Goal: Find specific page/section: Find specific page/section

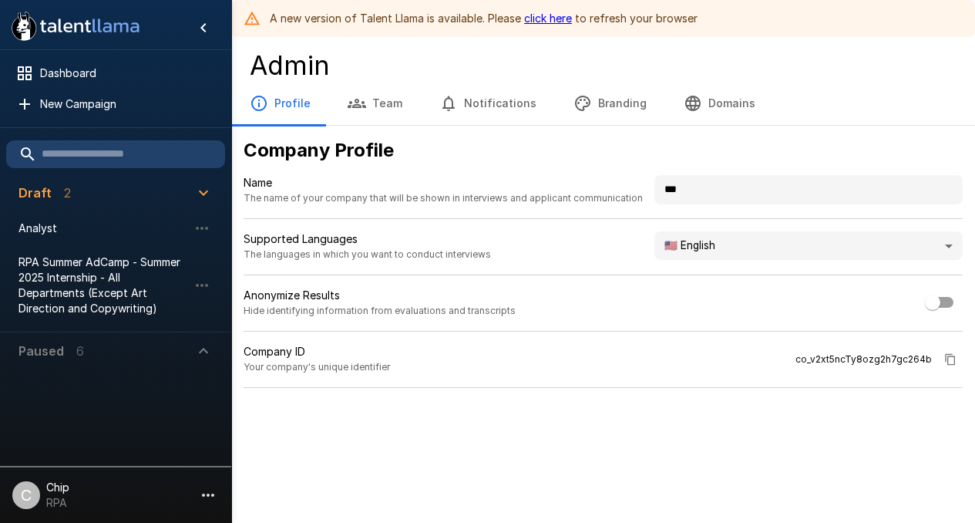
click at [207, 193] on icon "button" at bounding box center [203, 193] width 19 height 19
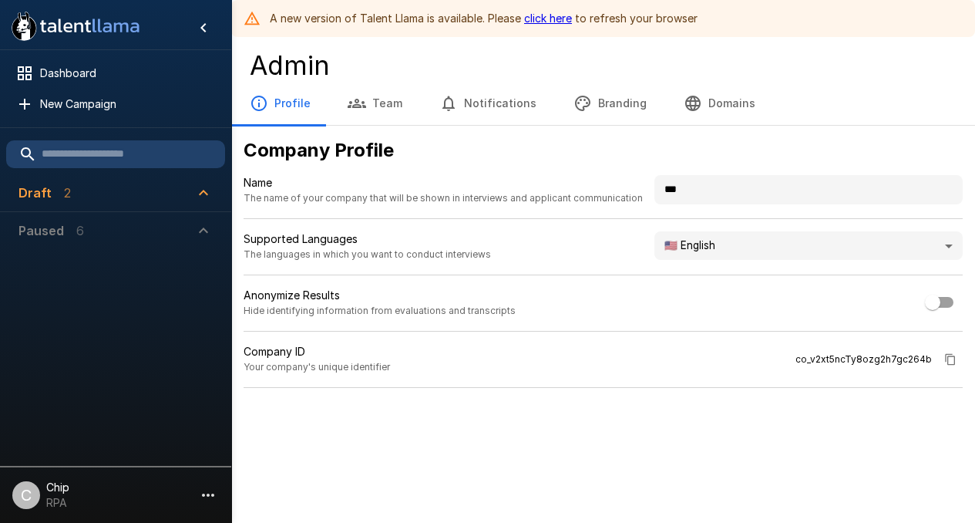
click at [207, 193] on icon "button" at bounding box center [203, 192] width 9 height 5
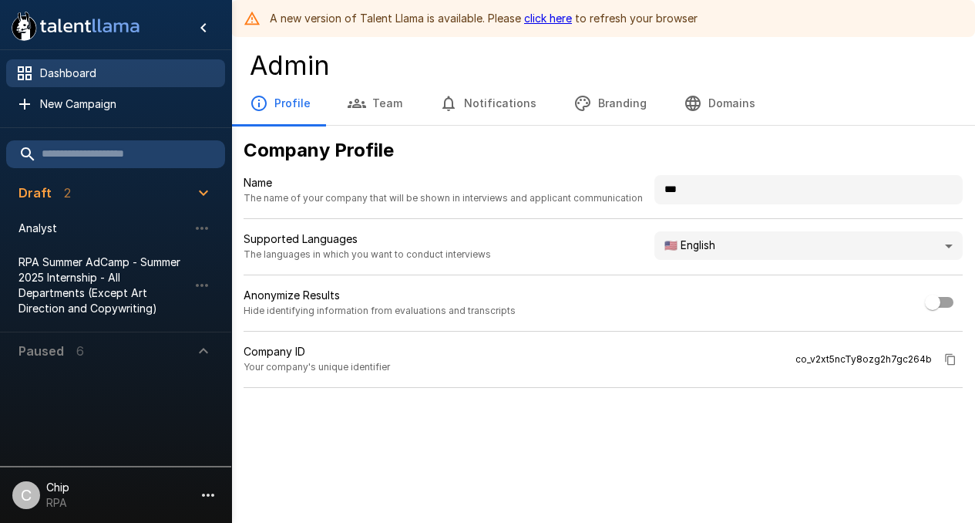
click at [54, 68] on span "Dashboard" at bounding box center [126, 73] width 173 height 15
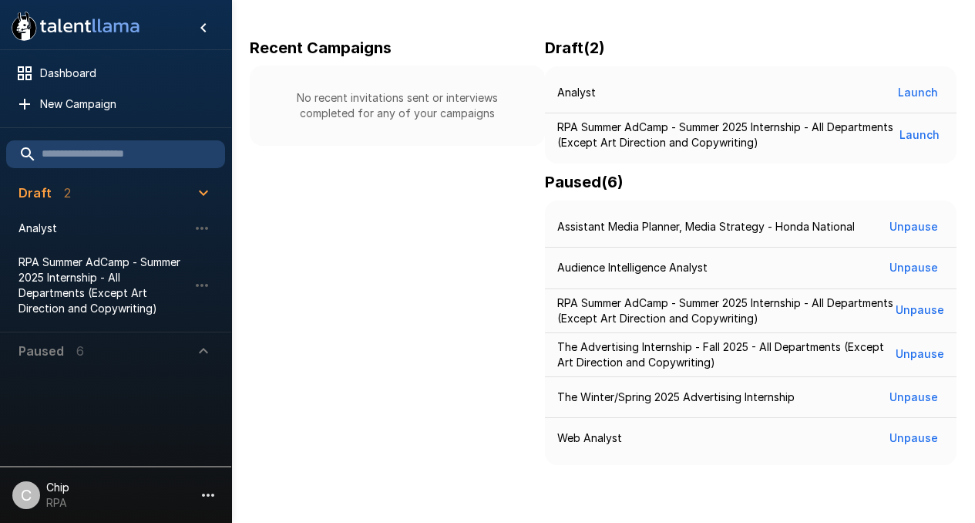
scroll to position [263, 0]
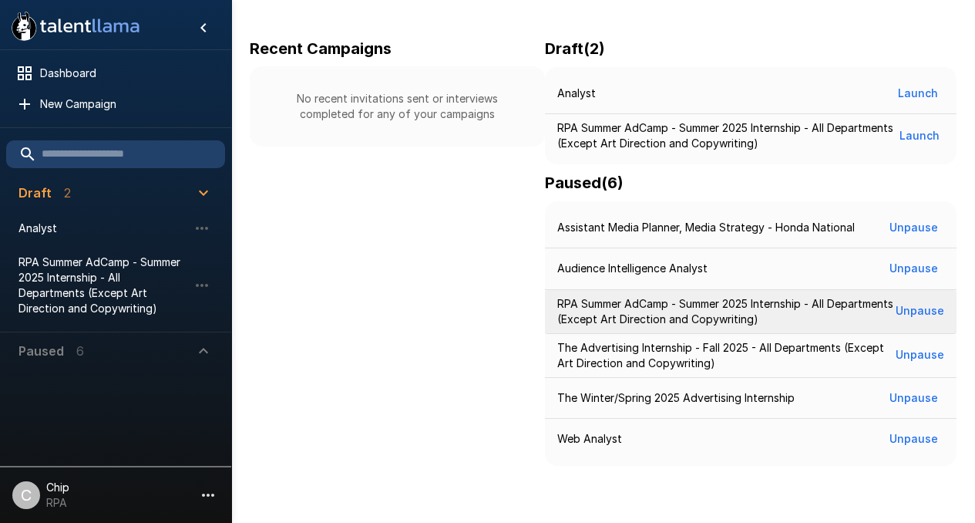
click at [593, 303] on p "RPA Summer AdCamp - Summer 2025 Internship - All Departments (Except Art Direct…" at bounding box center [726, 311] width 338 height 31
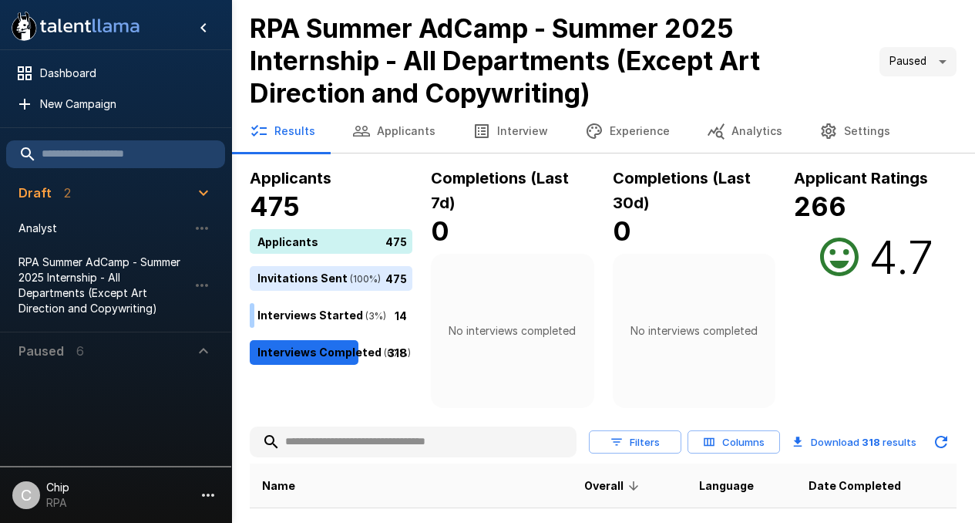
click at [909, 72] on body ".st0{fill:#FFFFFF;} .st1{fill:#76a4ed;} Dashboard New Campaign Draft 2 Analyst …" at bounding box center [487, 261] width 975 height 523
click at [805, 64] on div at bounding box center [487, 261] width 975 height 523
click at [66, 72] on span "Dashboard" at bounding box center [126, 73] width 173 height 15
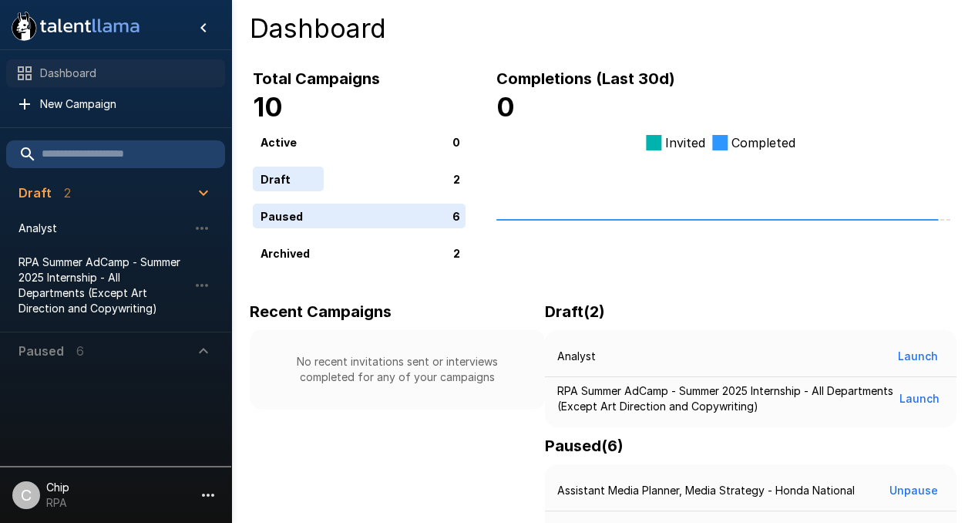
click at [86, 76] on span "Dashboard" at bounding box center [126, 73] width 173 height 15
